Goal: Task Accomplishment & Management: Manage account settings

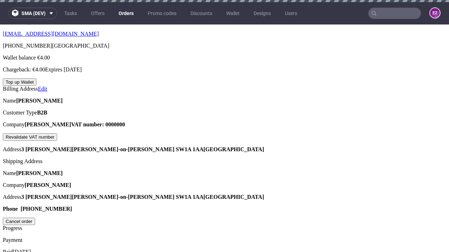
scroll to position [178, 0]
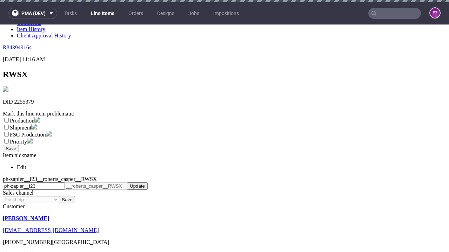
scroll to position [2, 0]
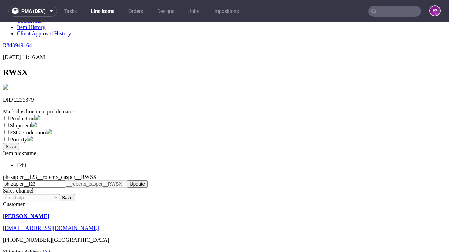
select select "dtp_ca_needed"
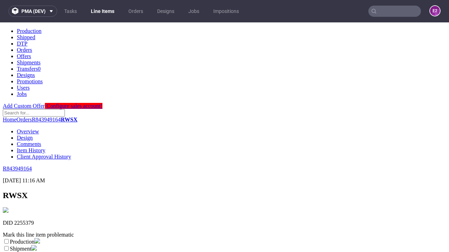
scroll to position [0, 0]
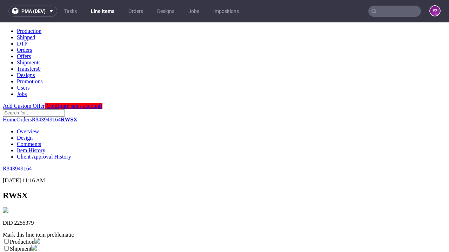
checkbox input "true"
